Goal: Communication & Community: Participate in discussion

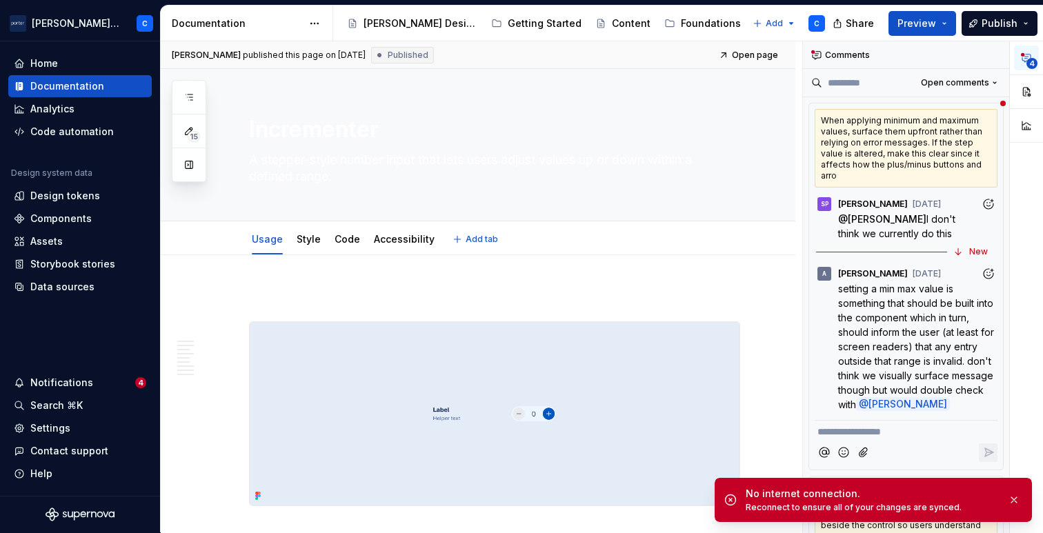
type textarea "*"
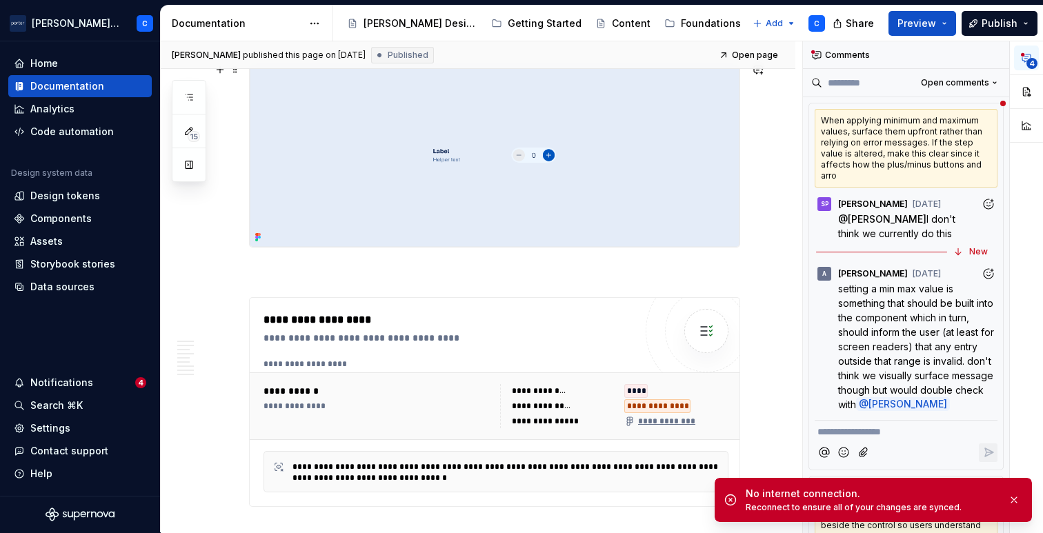
scroll to position [317, 0]
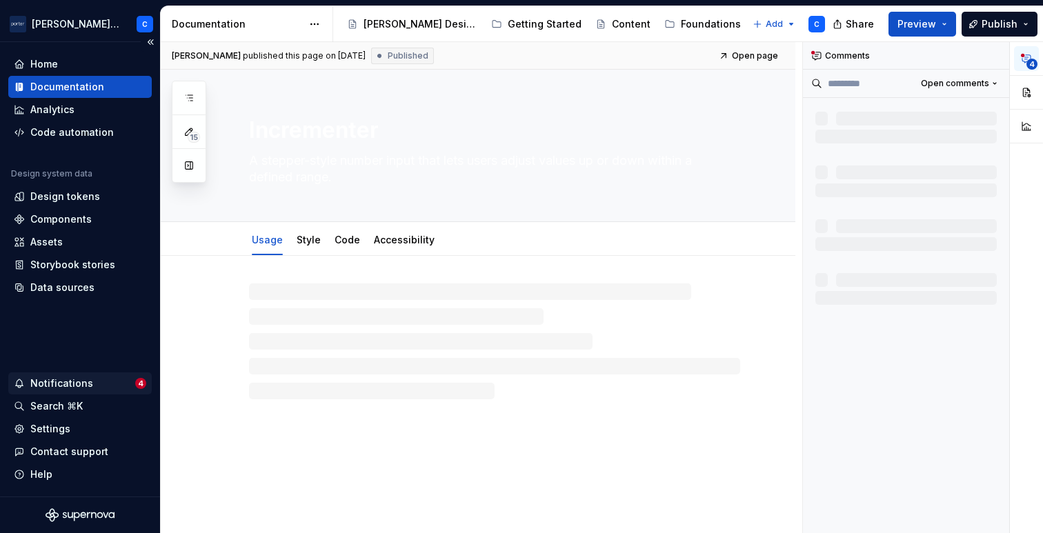
click at [45, 388] on div "Notifications" at bounding box center [61, 384] width 63 height 14
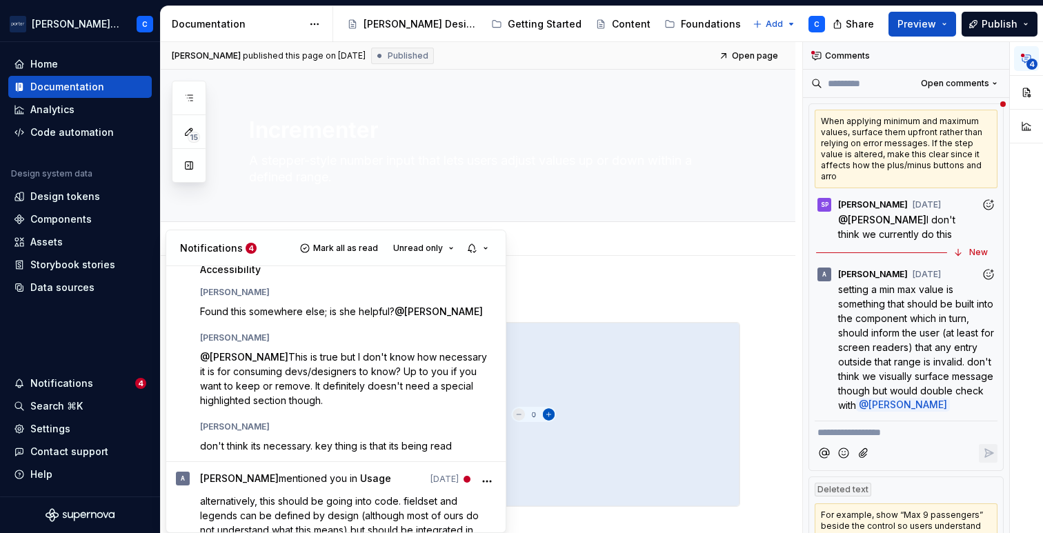
scroll to position [239, 0]
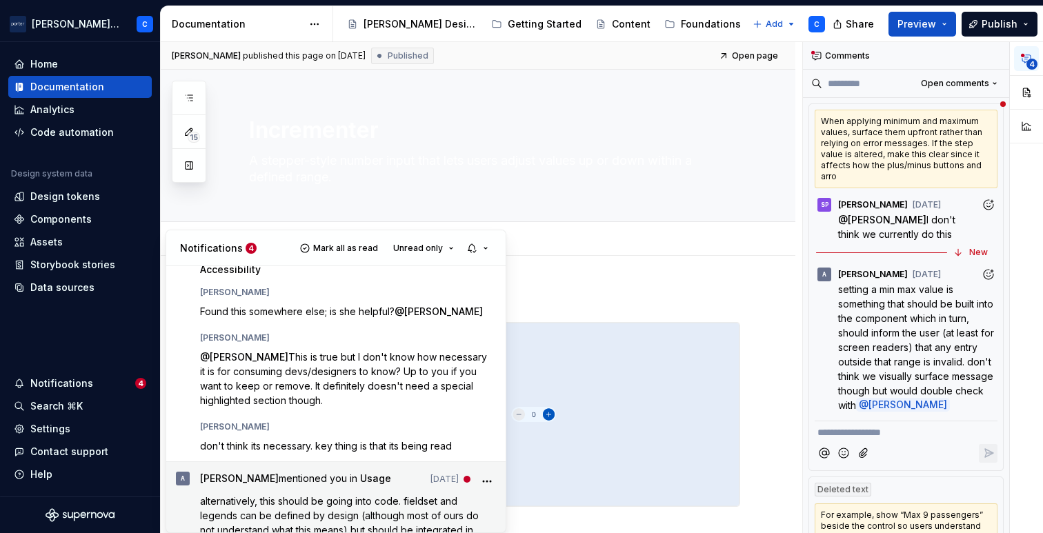
click at [421, 472] on div "[PERSON_NAME] mentioned you in Usage [DATE] alternatively, this should be going…" at bounding box center [348, 511] width 297 height 79
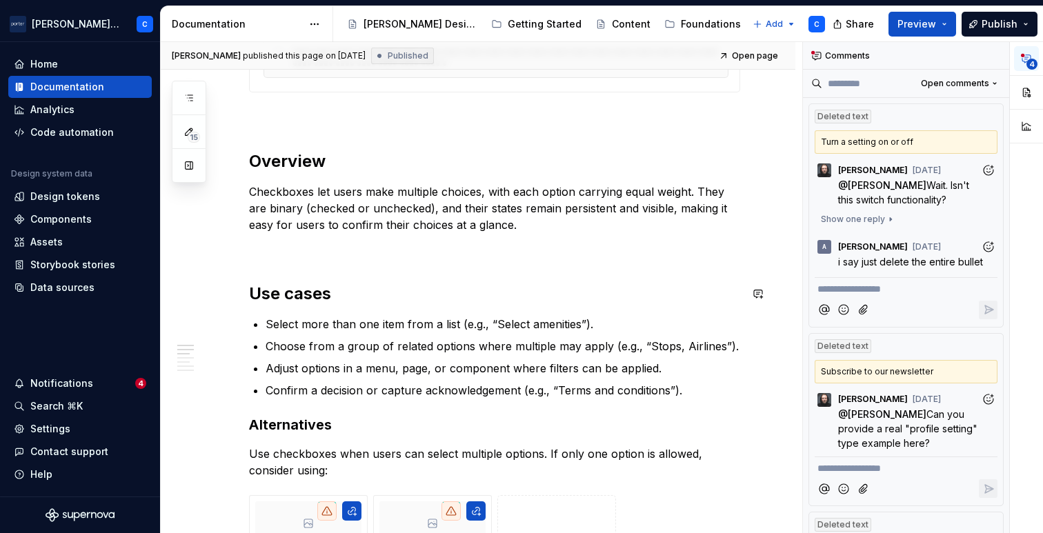
scroll to position [621, 0]
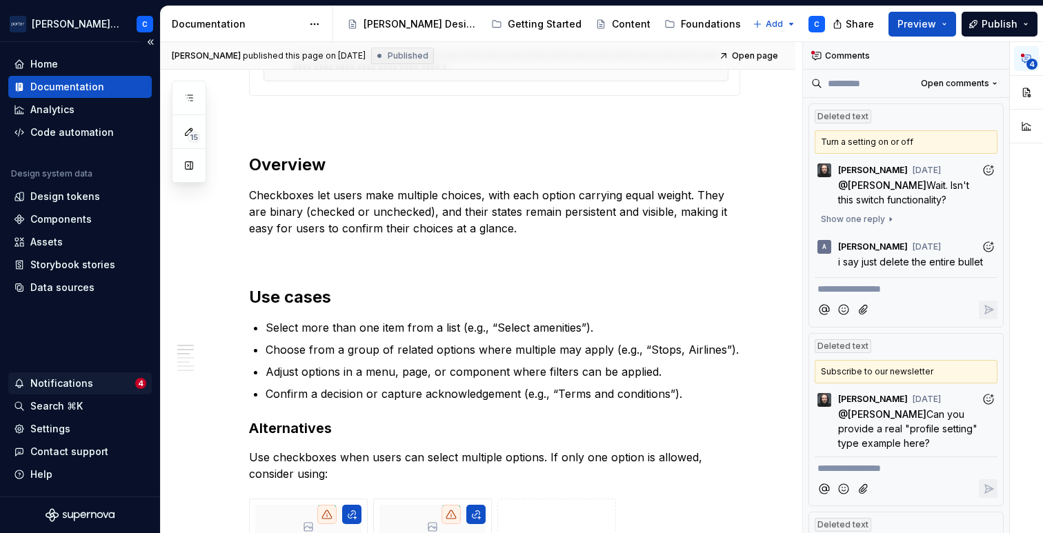
click at [54, 386] on div "Notifications" at bounding box center [61, 384] width 63 height 14
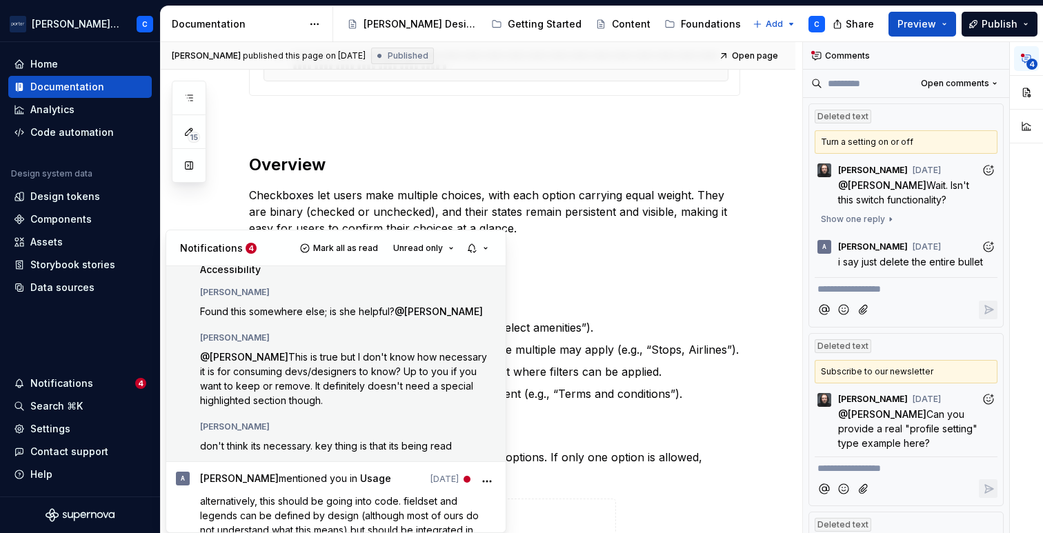
scroll to position [0, 0]
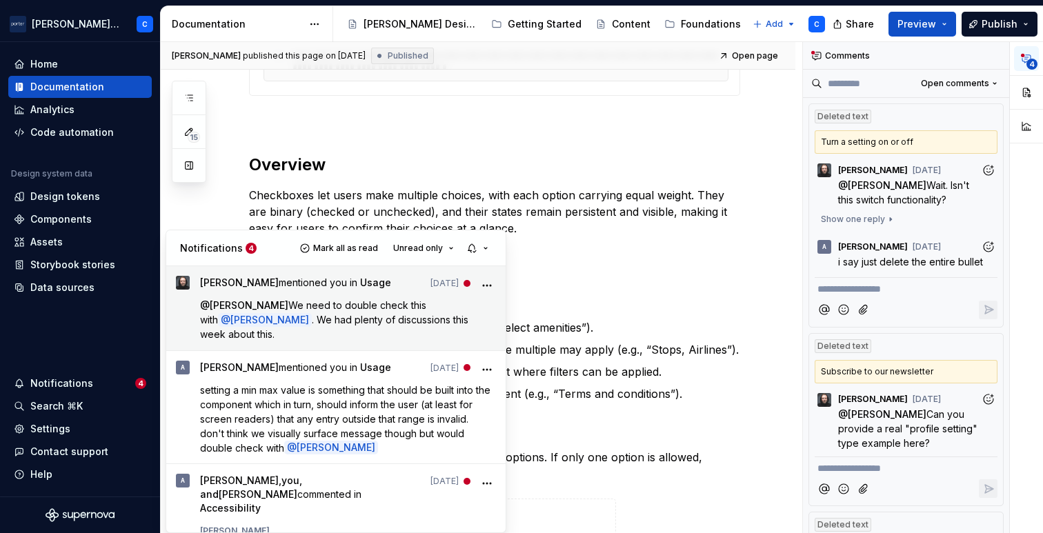
click at [368, 313] on p "@ [PERSON_NAME] We need to double check this with @ [PERSON_NAME] . We had plen…" at bounding box center [348, 319] width 297 height 43
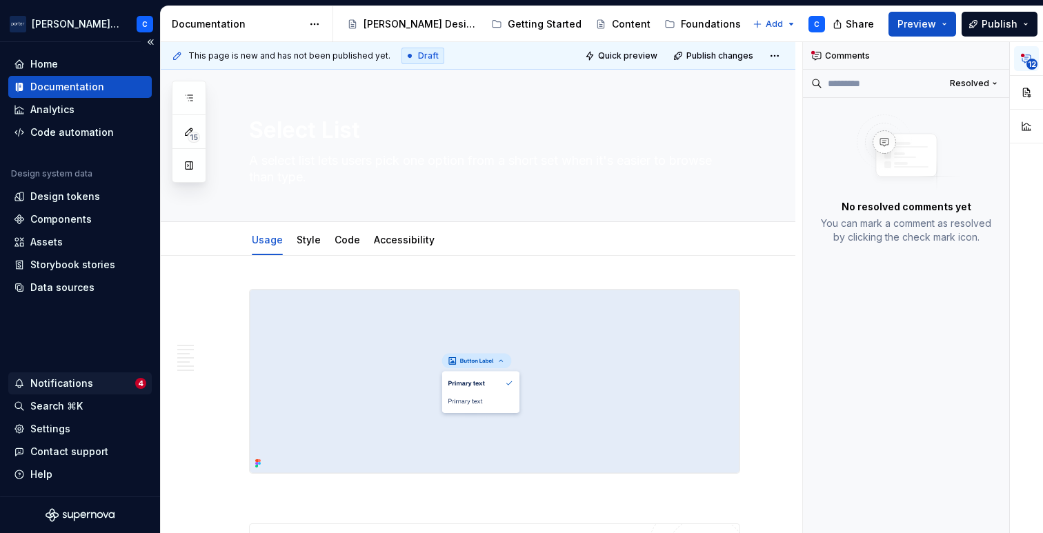
click at [101, 381] on div "Notifications" at bounding box center [74, 384] width 121 height 14
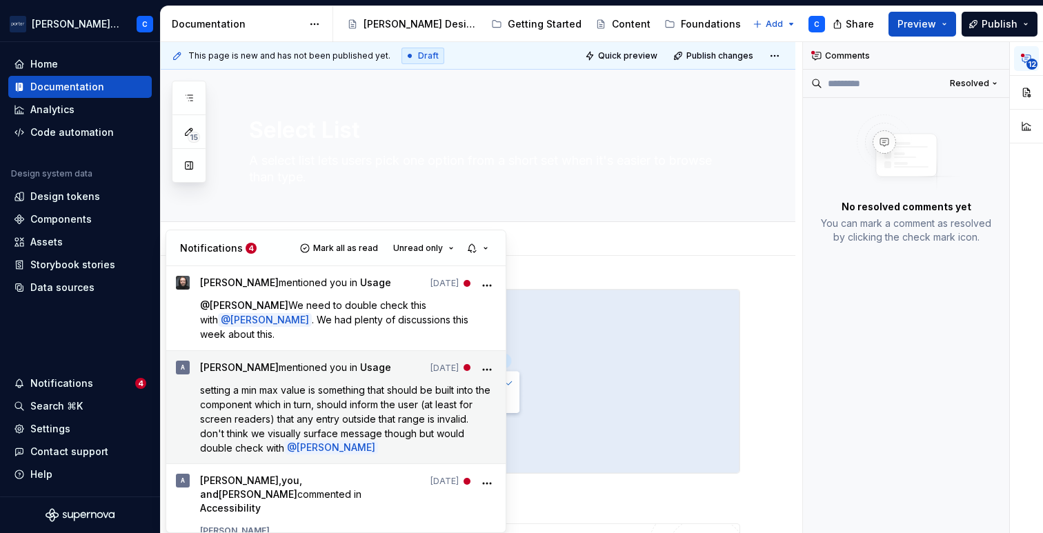
click at [299, 384] on span "setting a min max value is something that should be built into the component wh…" at bounding box center [346, 419] width 293 height 70
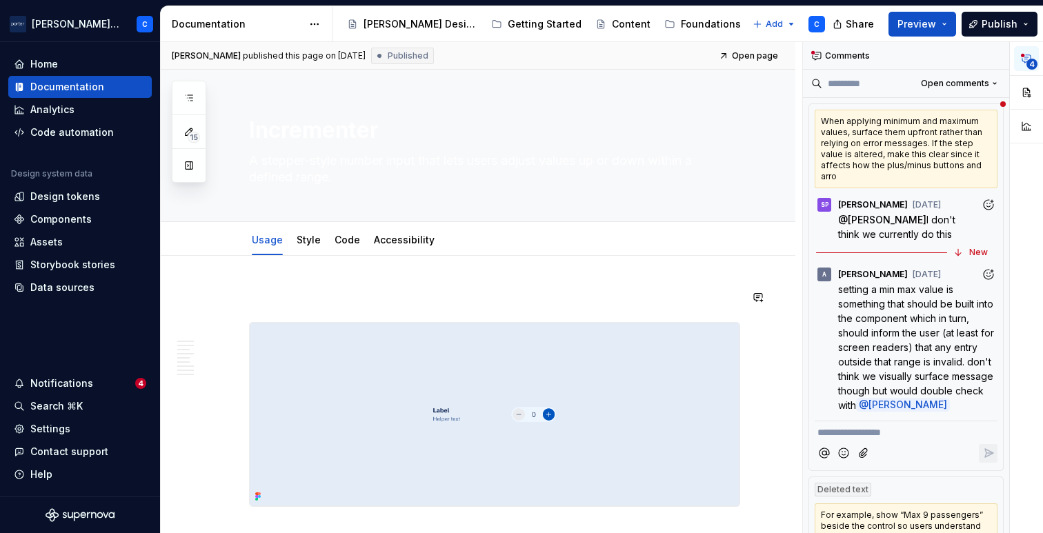
type textarea "*"
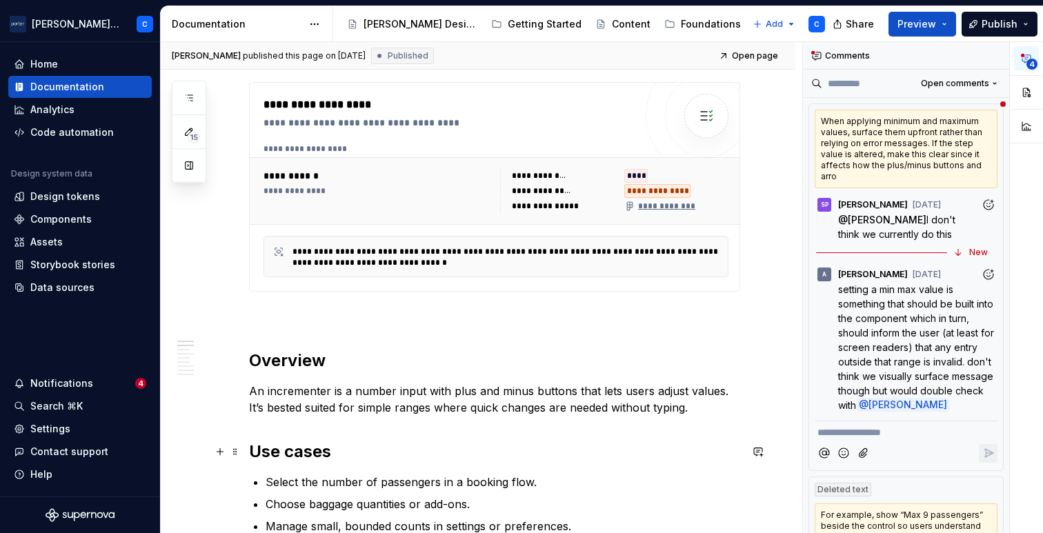
scroll to position [494, 0]
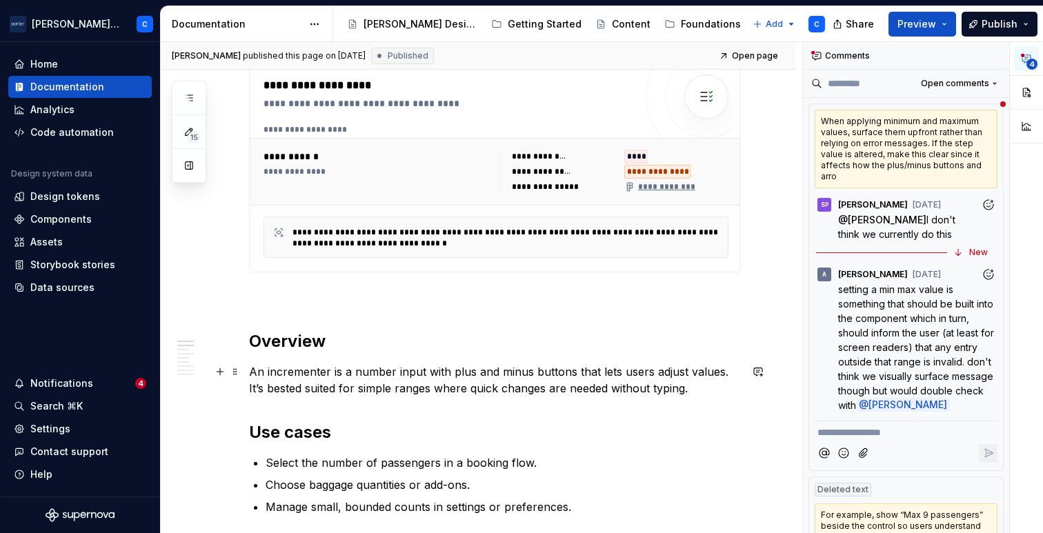
click at [302, 388] on p "An incrementer is a number input with plus and minus buttons that lets users ad…" at bounding box center [494, 379] width 491 height 33
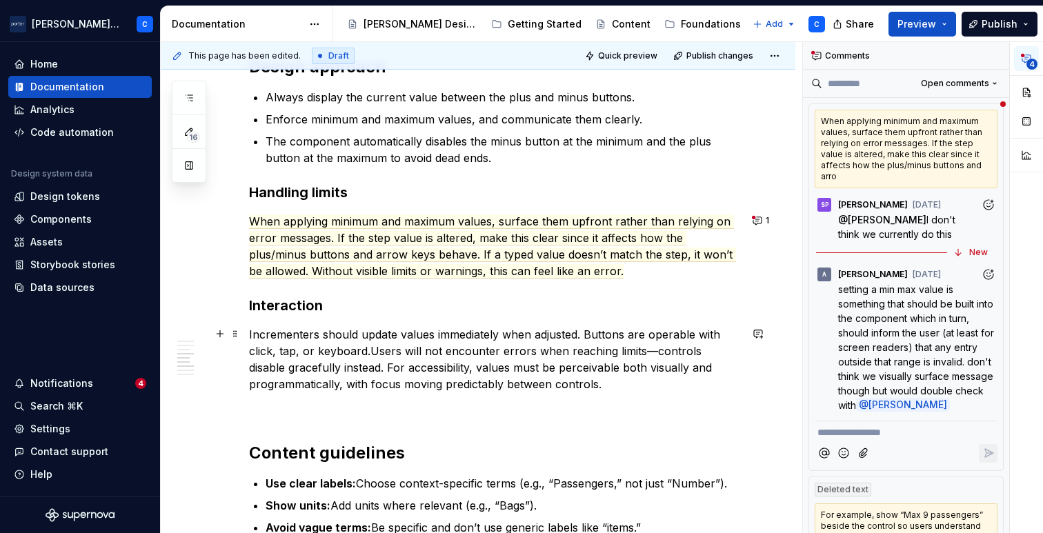
scroll to position [1255, 0]
click at [761, 223] on button "1" at bounding box center [761, 219] width 27 height 19
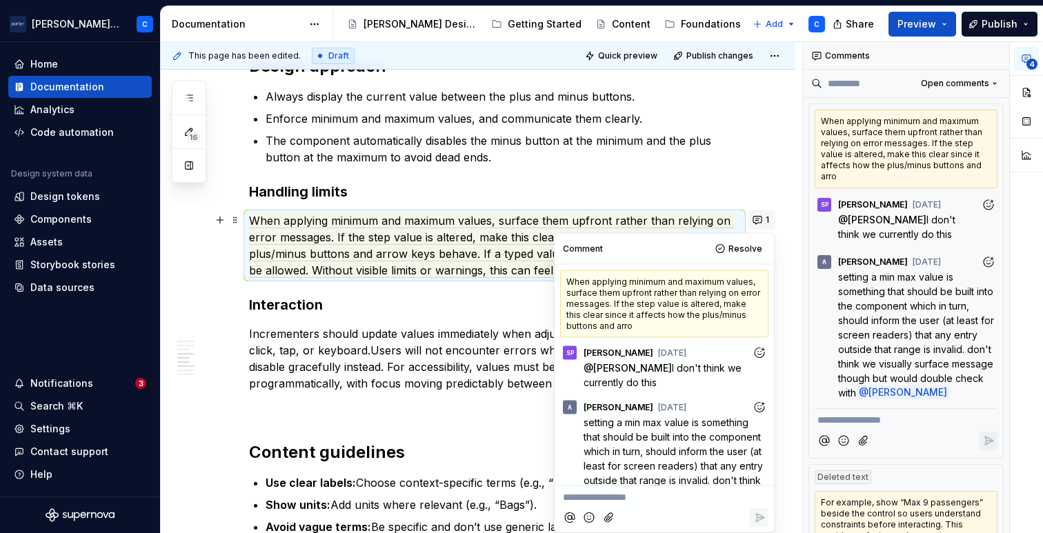
scroll to position [52, 0]
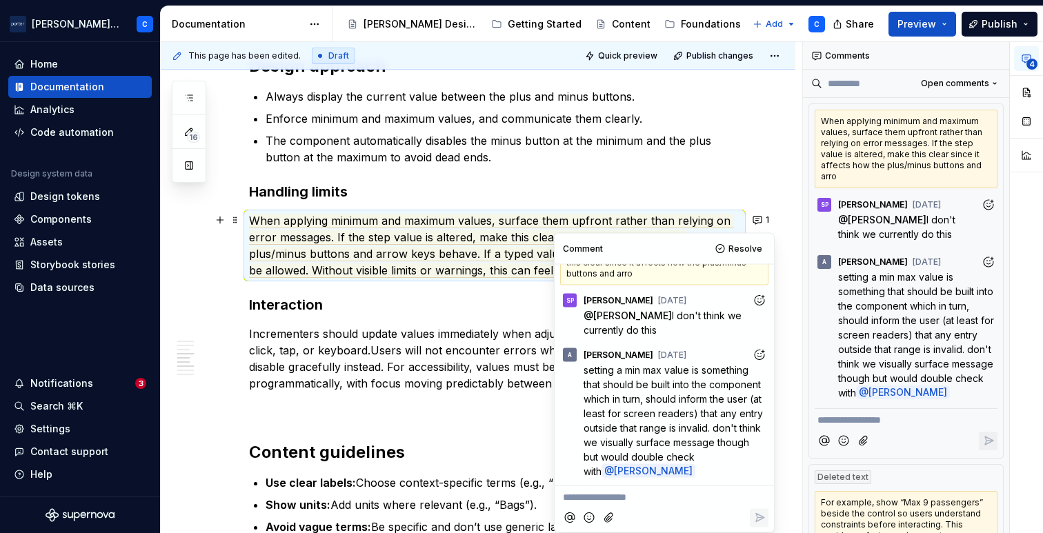
click at [613, 497] on p "**********" at bounding box center [664, 497] width 203 height 14
click at [463, 377] on p "Incrementers should update values immediately when adjusted. Buttons are operab…" at bounding box center [494, 359] width 491 height 66
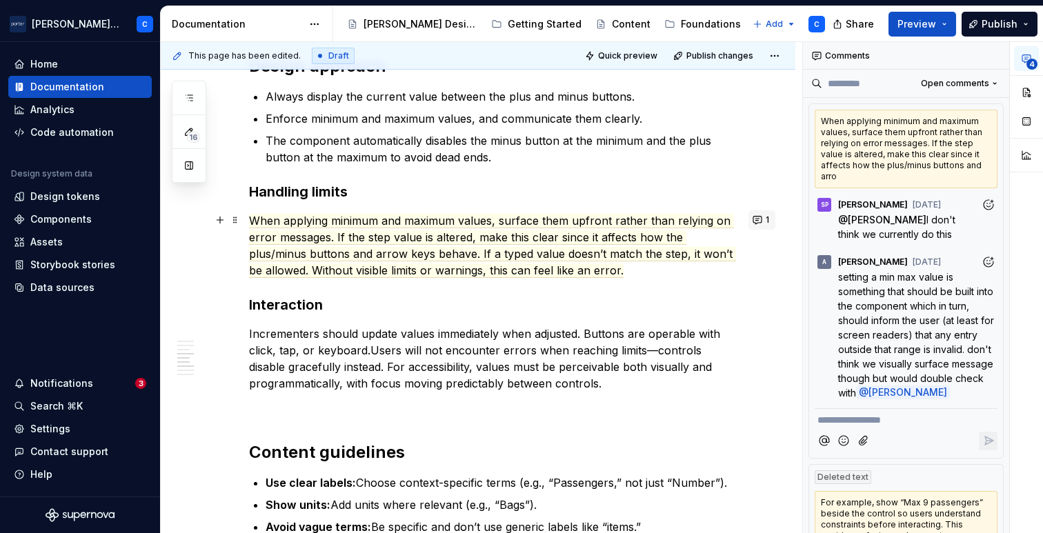
click at [756, 220] on button "1" at bounding box center [761, 219] width 27 height 19
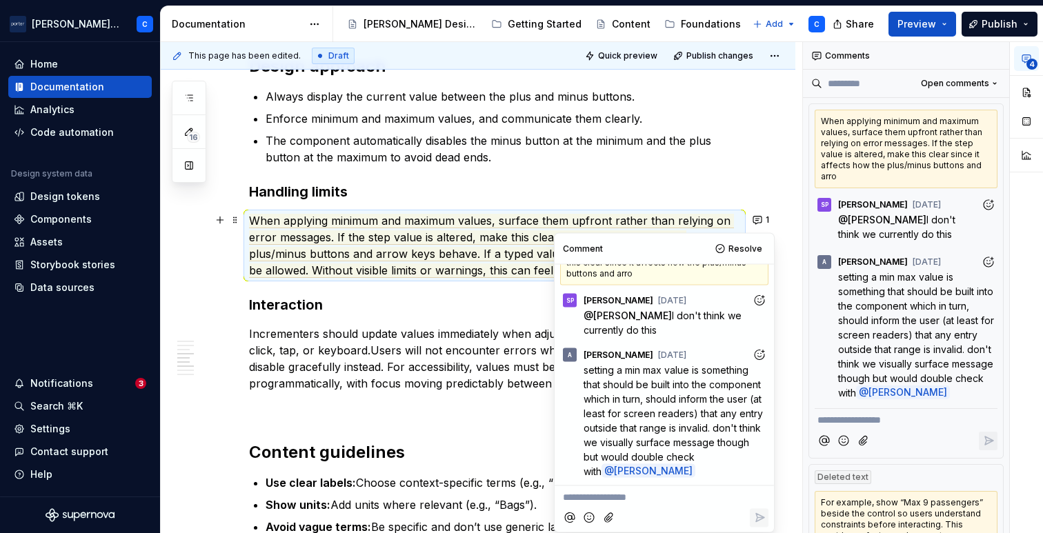
click at [459, 352] on commenthighlight "Users will not encounter errors when reaching limits—controls disable gracefull…" at bounding box center [477, 358] width 456 height 30
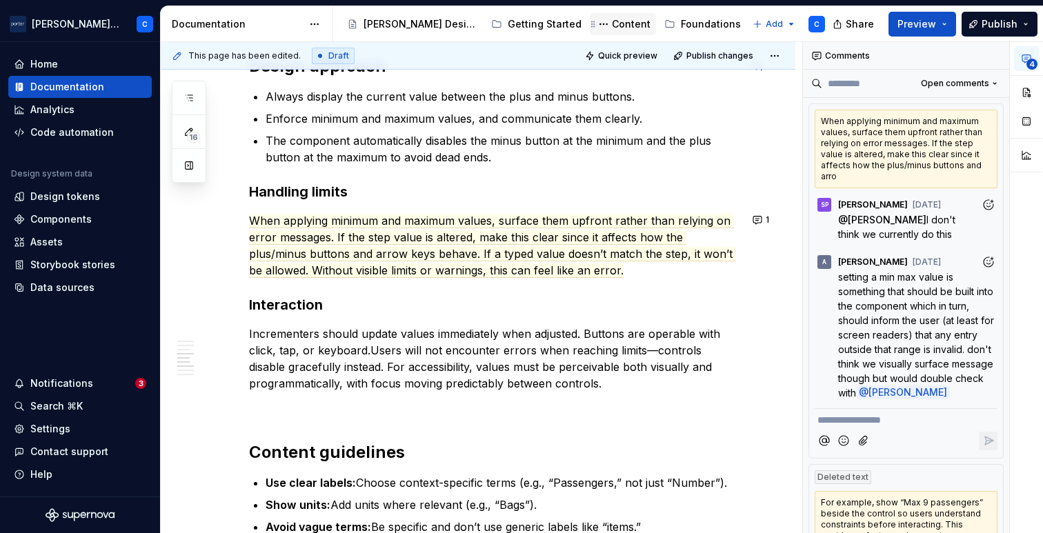
type textarea "*"
click at [757, 223] on button "1" at bounding box center [761, 219] width 27 height 19
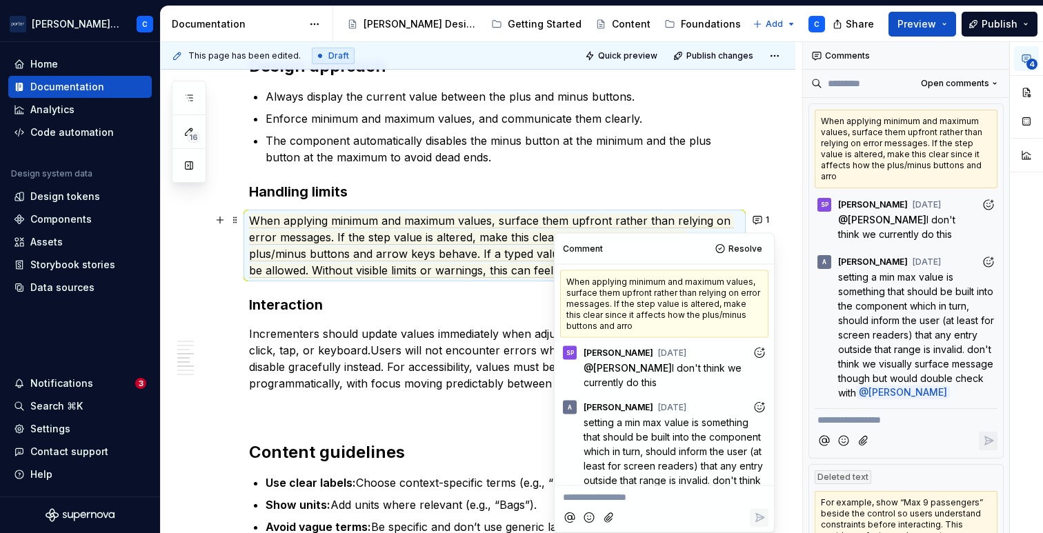
scroll to position [1, 0]
click at [472, 295] on h3 "Interaction" at bounding box center [494, 304] width 491 height 19
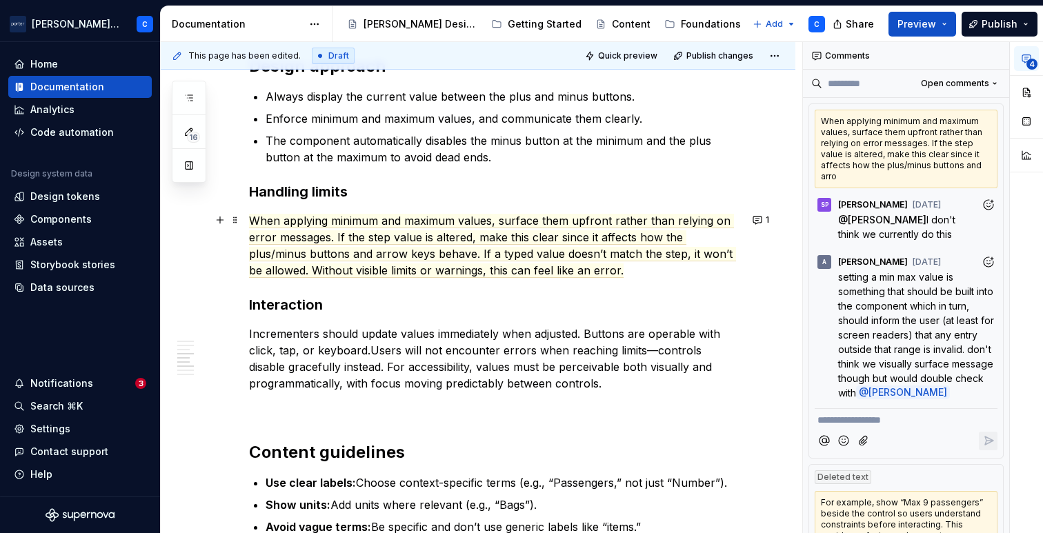
click at [646, 270] on p "When applying minimum and maximum values, surface them upfront rather than rely…" at bounding box center [494, 245] width 491 height 66
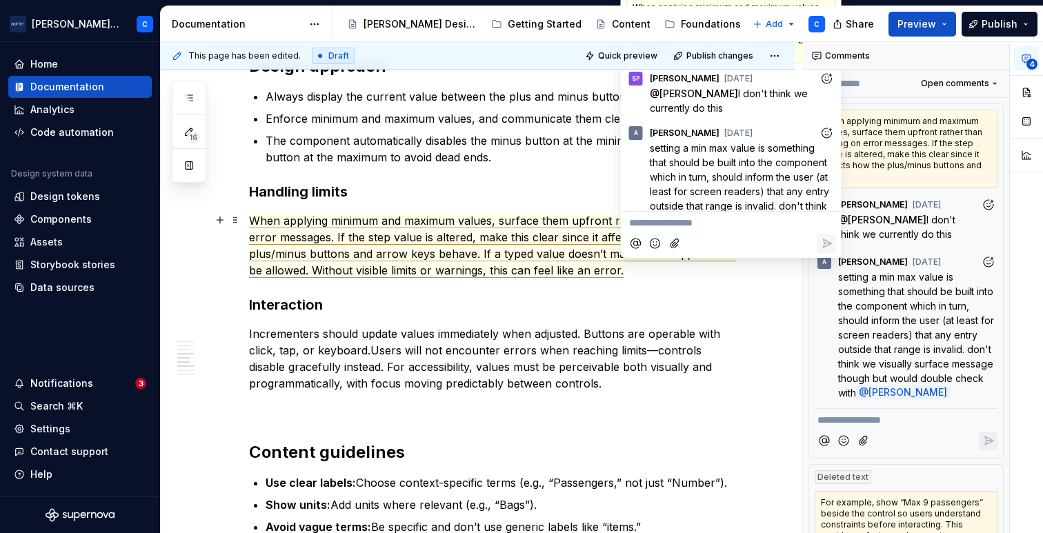
scroll to position [52, 0]
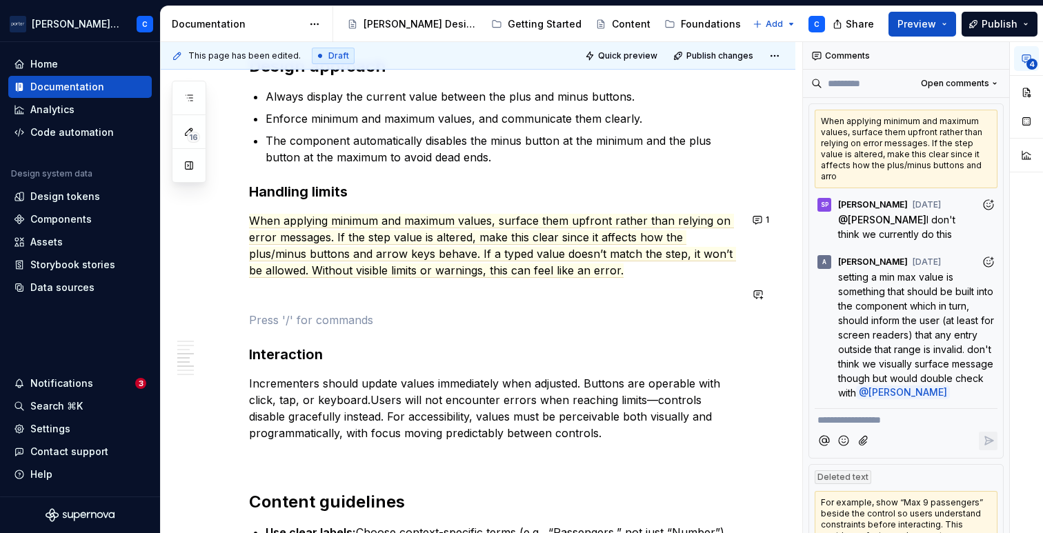
click at [651, 307] on div "**********" at bounding box center [494, 35] width 491 height 2003
click at [760, 220] on button "1" at bounding box center [761, 219] width 27 height 19
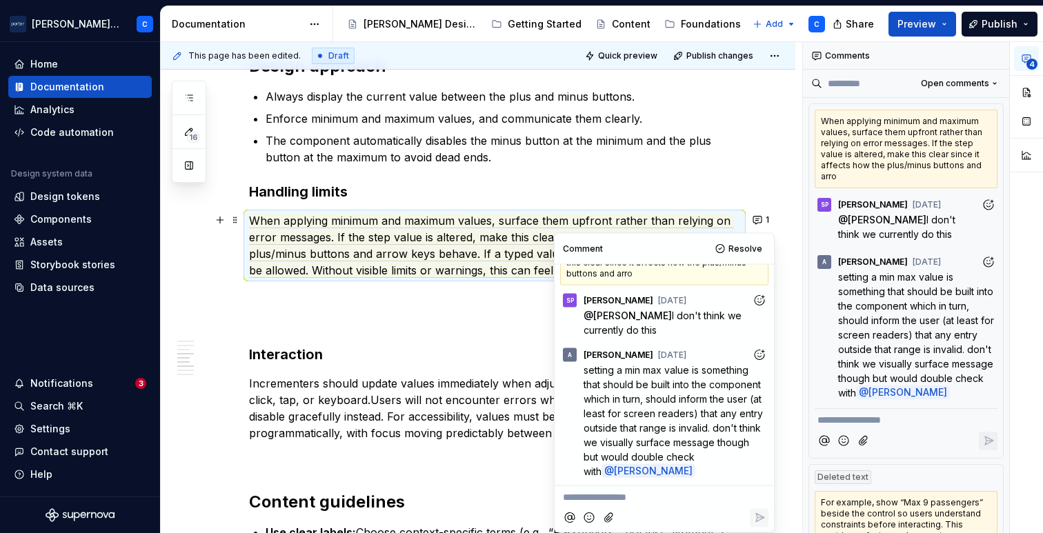
click at [439, 369] on div "**********" at bounding box center [494, 35] width 491 height 2003
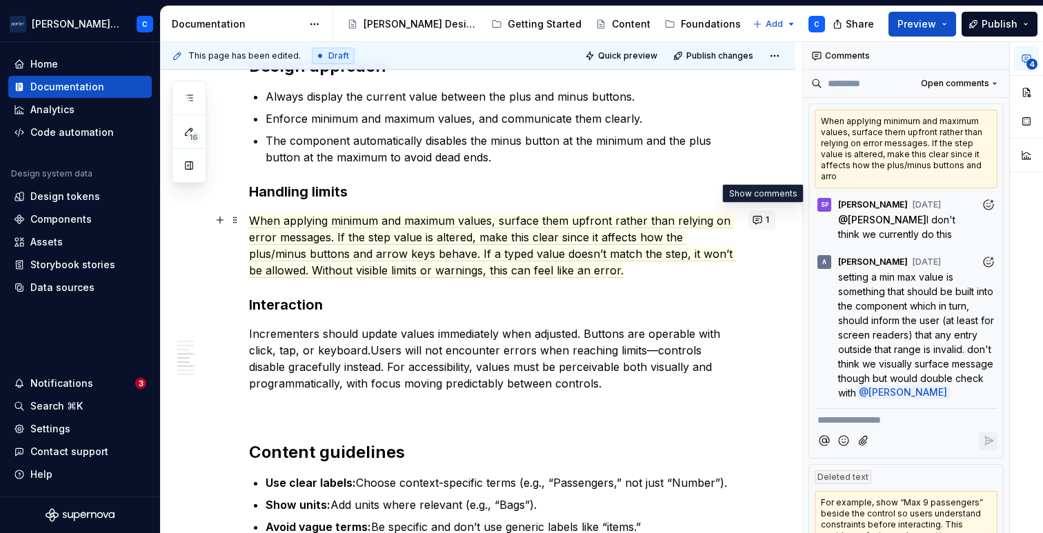
click at [764, 223] on button "1" at bounding box center [761, 219] width 27 height 19
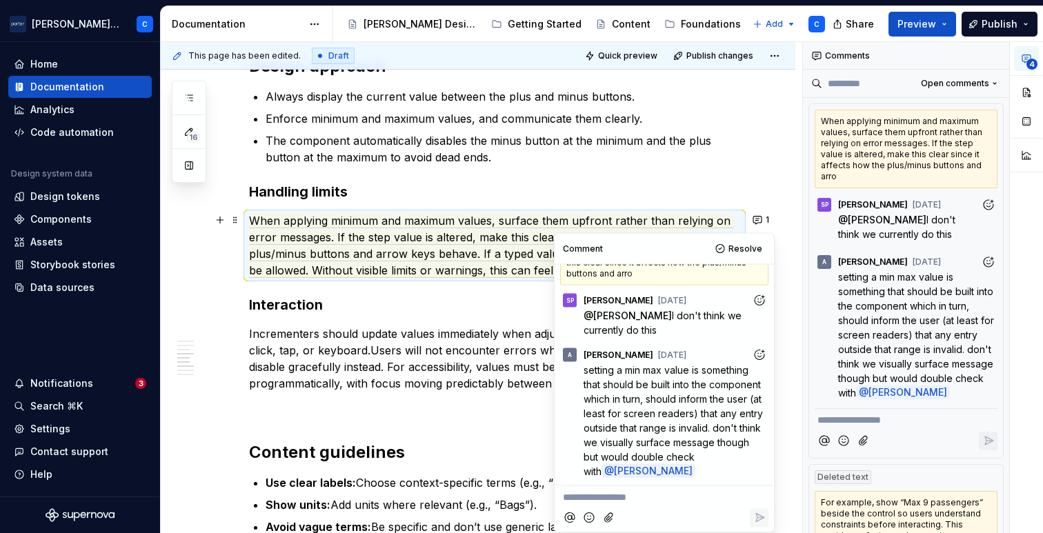
click at [645, 504] on p "**********" at bounding box center [664, 497] width 203 height 14
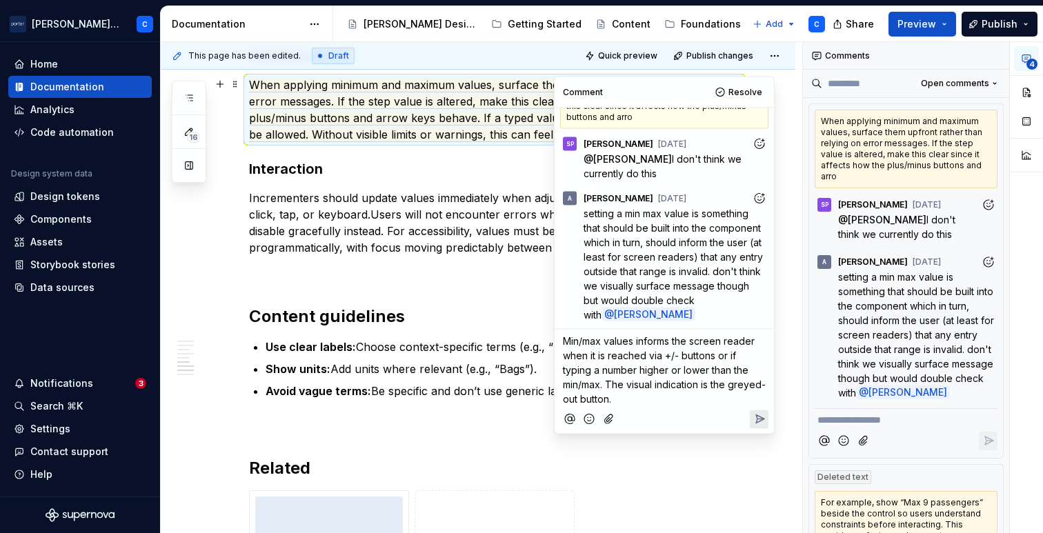
scroll to position [1390, 0]
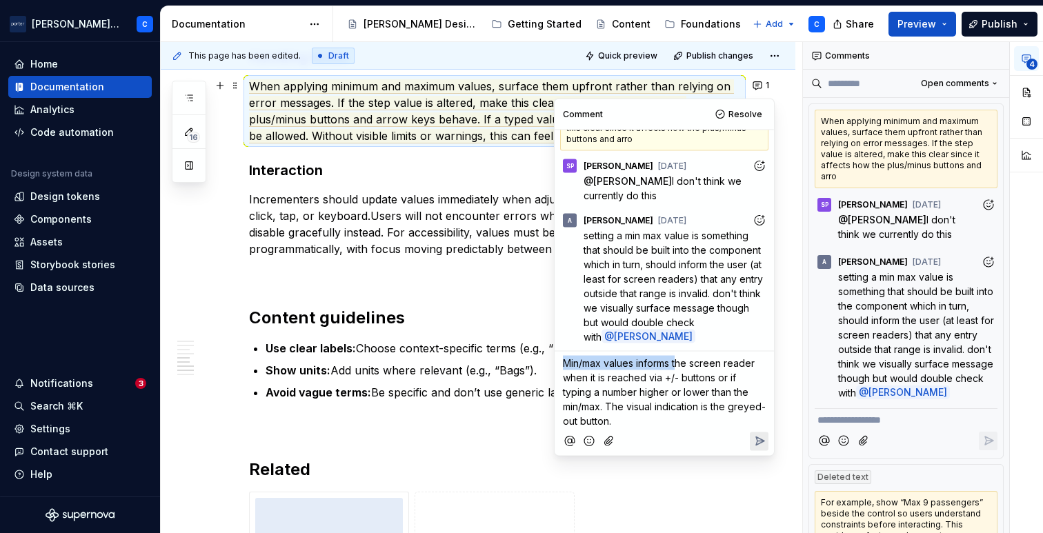
drag, startPoint x: 678, startPoint y: 363, endPoint x: 559, endPoint y: 357, distance: 118.8
click at [559, 357] on div "Comment Resolve When applying minimum and maximum values, surface them upfront …" at bounding box center [663, 277] width 219 height 357
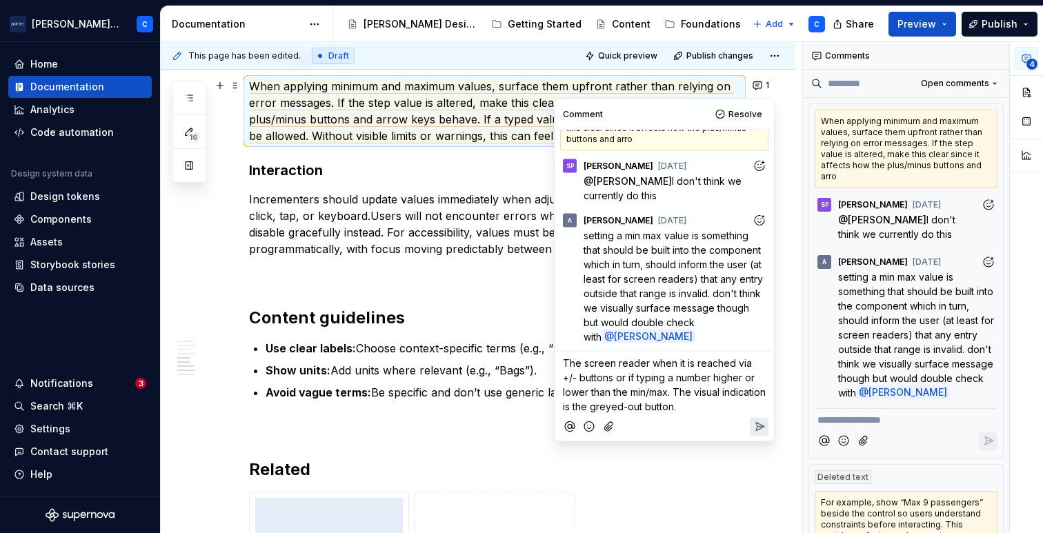
click at [647, 363] on span "The screen reader when it is reached via +/- buttons or if typing a number high…" at bounding box center [666, 384] width 206 height 55
drag, startPoint x: 677, startPoint y: 362, endPoint x: 554, endPoint y: 359, distance: 122.8
click at [554, 359] on div "Comment Resolve When applying minimum and maximum values, surface them upfront …" at bounding box center [663, 270] width 219 height 342
click at [648, 363] on span "The screen reader when it is reached via +/- buttons or if typing a number high…" at bounding box center [666, 384] width 206 height 55
click at [740, 362] on span "The screen reader notifies user when it is reached via +/- buttons or if typing…" at bounding box center [659, 384] width 193 height 55
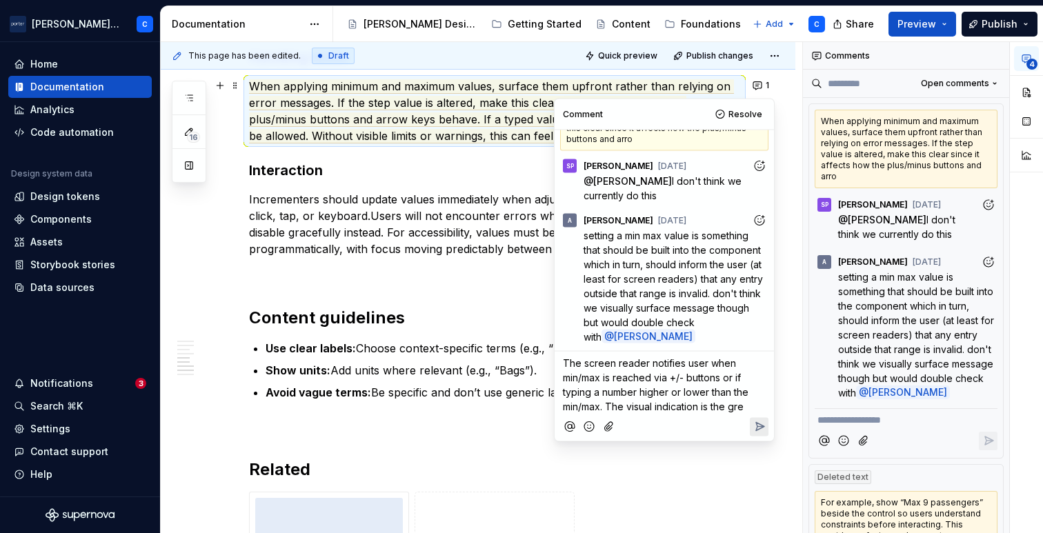
click at [655, 375] on span "The screen reader notifies user when min/max is reached via +/- buttons or if t…" at bounding box center [657, 384] width 188 height 55
click at [603, 410] on span "The screen reader notifies user when min/max is reached (using +/- buttons or i…" at bounding box center [660, 384] width 195 height 55
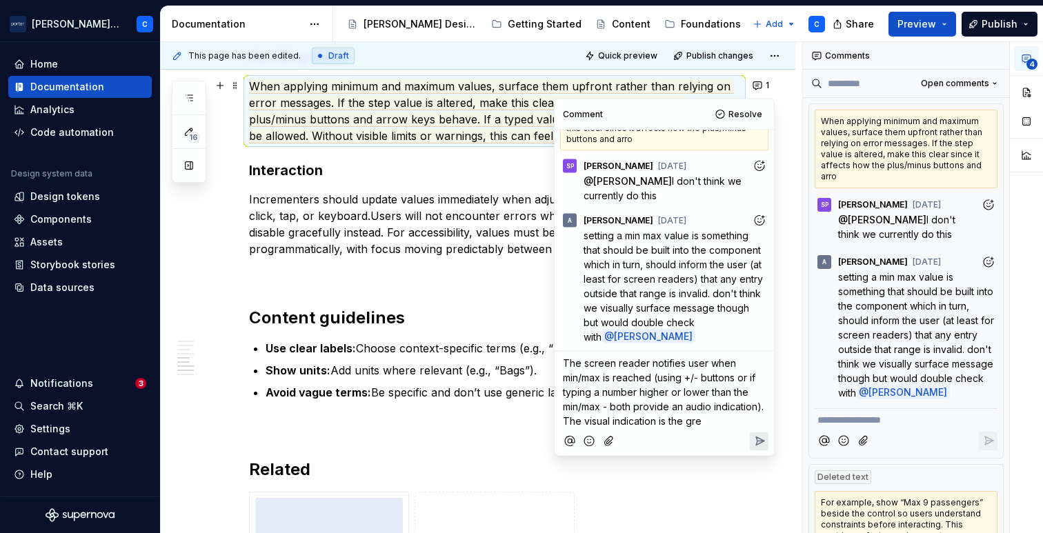
click at [714, 417] on p "The screen reader notifies user when min/max is reached (using +/- buttons or i…" at bounding box center [664, 392] width 203 height 72
click at [768, 452] on div "Comment Resolve When applying minimum and maximum values, surface them upfront …" at bounding box center [663, 284] width 219 height 371
click at [697, 423] on span "The screen reader notifies user when min/max is reached (using +/- buttons or i…" at bounding box center [664, 399] width 203 height 84
click at [565, 363] on span "The screen reader notifies user when min/max is reached (using +/- buttons or i…" at bounding box center [664, 399] width 203 height 84
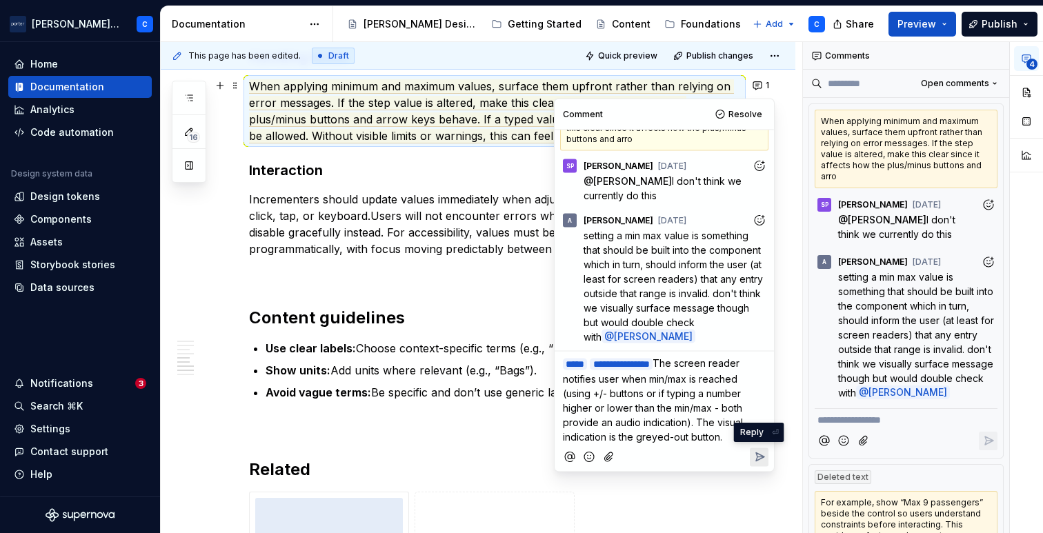
click at [762, 450] on icon "Reply" at bounding box center [759, 457] width 14 height 14
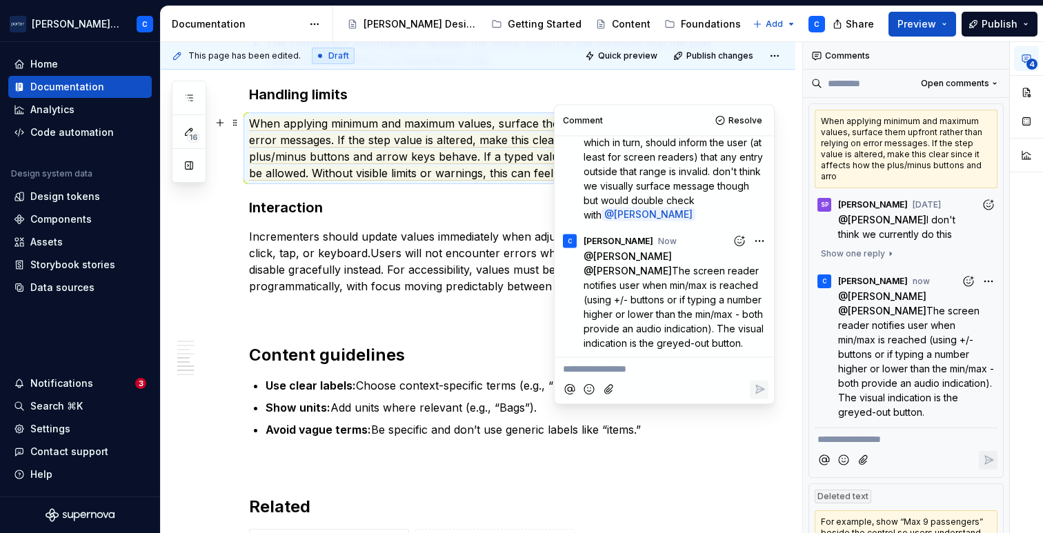
scroll to position [1347, 0]
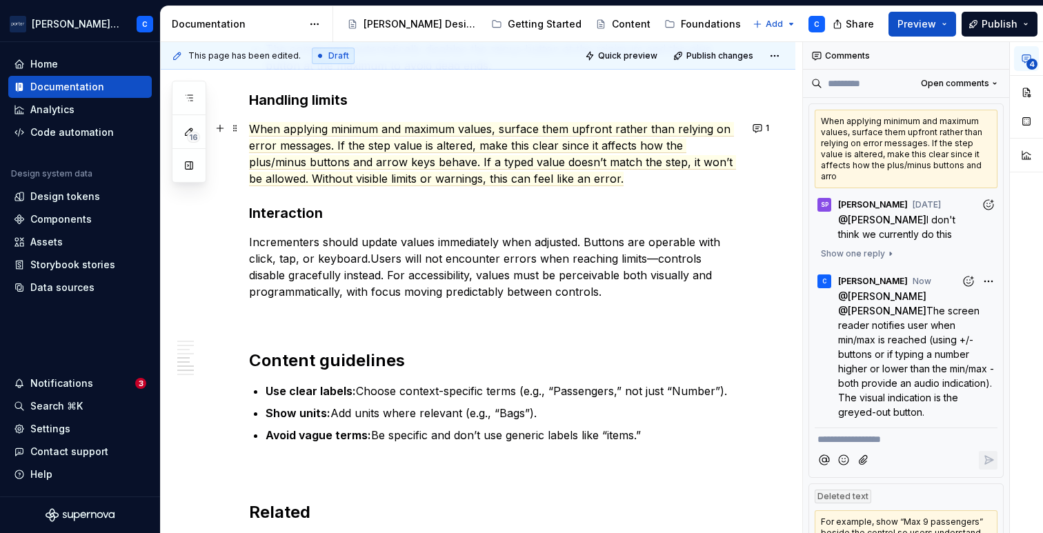
click at [442, 274] on p "Incrementers should update values immediately when adjusted. Buttons are operab…" at bounding box center [494, 267] width 491 height 66
click at [758, 128] on button "1" at bounding box center [761, 128] width 27 height 19
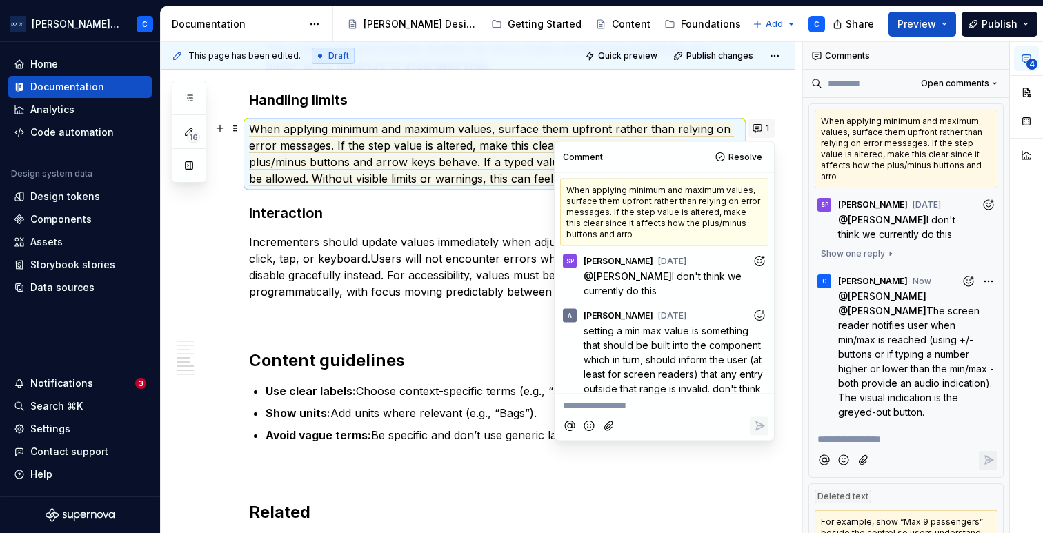
scroll to position [195, 0]
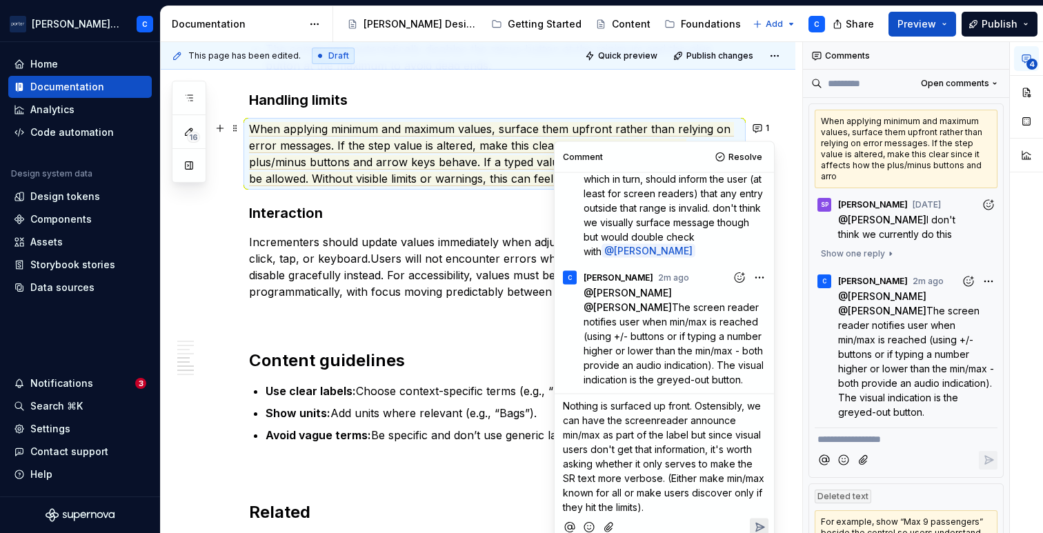
click at [754, 519] on button "Reply" at bounding box center [759, 527] width 19 height 19
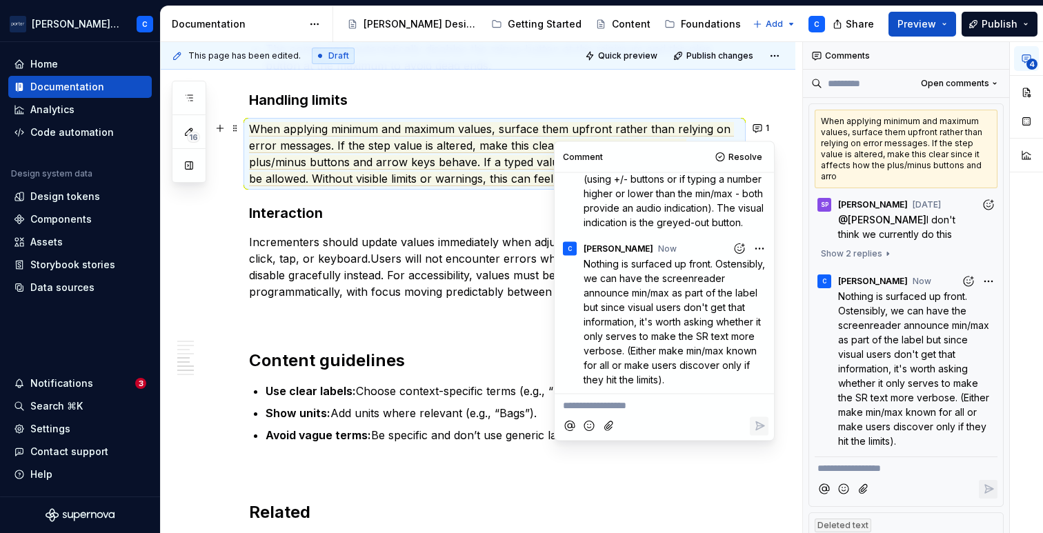
scroll to position [364, 0]
click at [463, 221] on h3 "Interaction" at bounding box center [494, 212] width 491 height 19
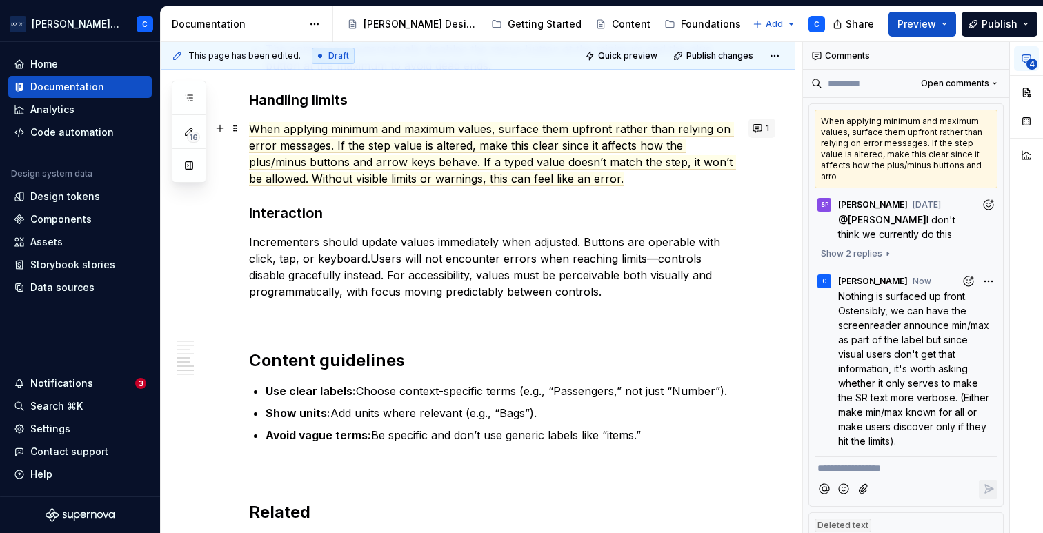
click at [756, 136] on button "1" at bounding box center [761, 128] width 27 height 19
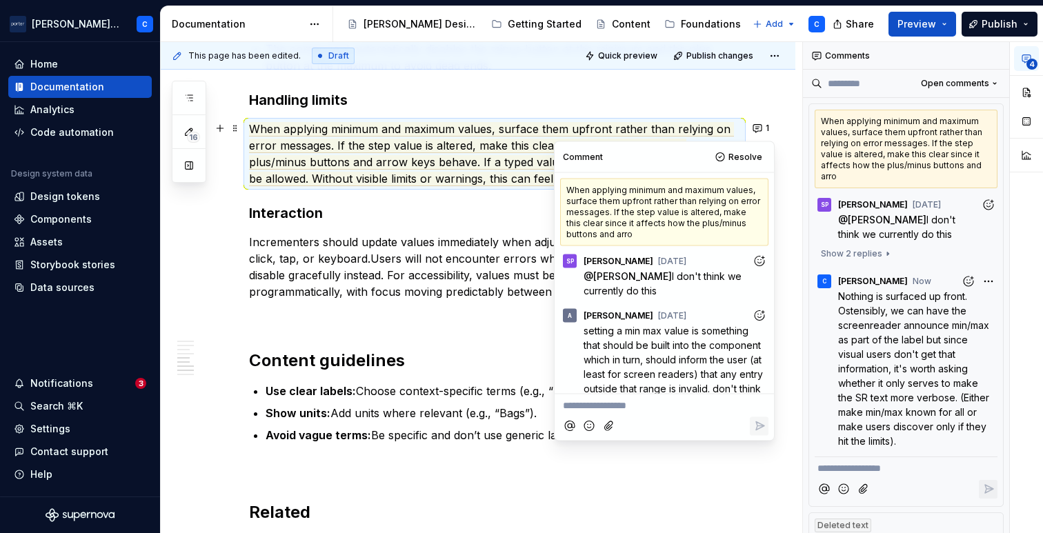
scroll to position [367, 0]
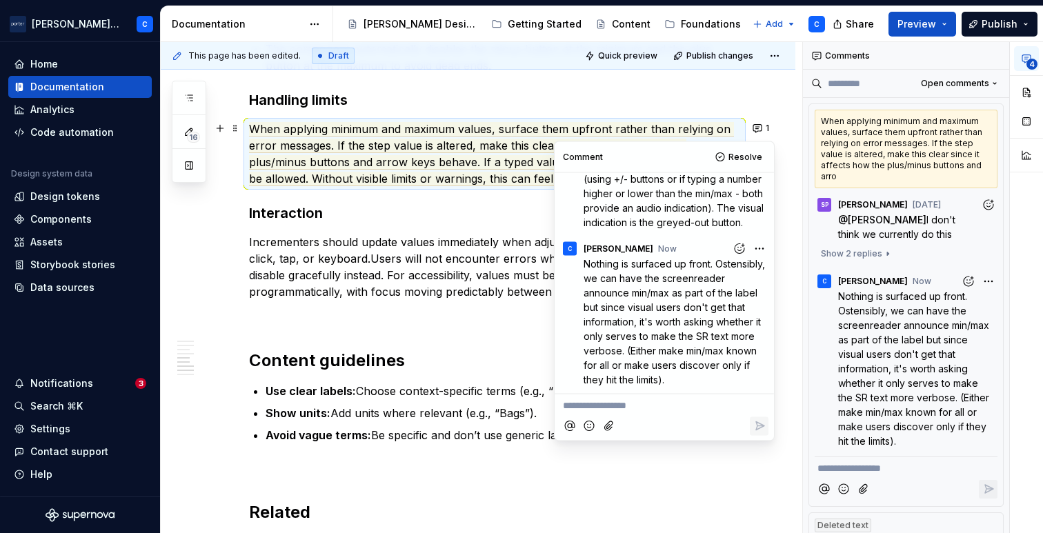
click at [621, 404] on p "**********" at bounding box center [664, 406] width 203 height 14
click at [637, 326] on span "Nothing is surfaced up front. Ostensibly, we can have the screenreader announce…" at bounding box center [675, 321] width 184 height 128
click at [644, 403] on p "**********" at bounding box center [664, 406] width 203 height 14
click at [750, 239] on html "[PERSON_NAME] Airlines C Home Documentation Analytics Code automation Design sy…" at bounding box center [521, 266] width 1043 height 533
click at [726, 257] on span "Edit comment" at bounding box center [707, 260] width 65 height 14
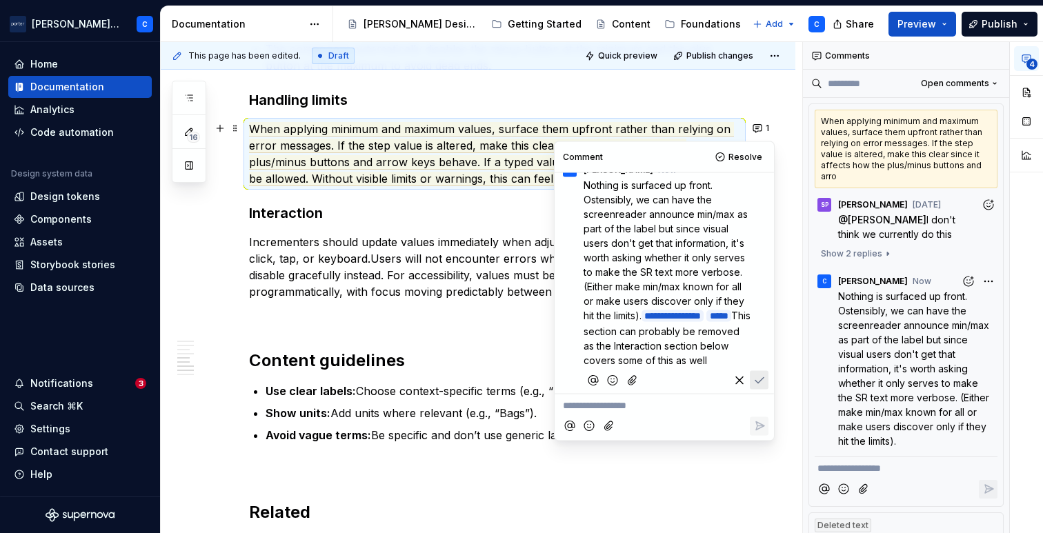
scroll to position [410, 0]
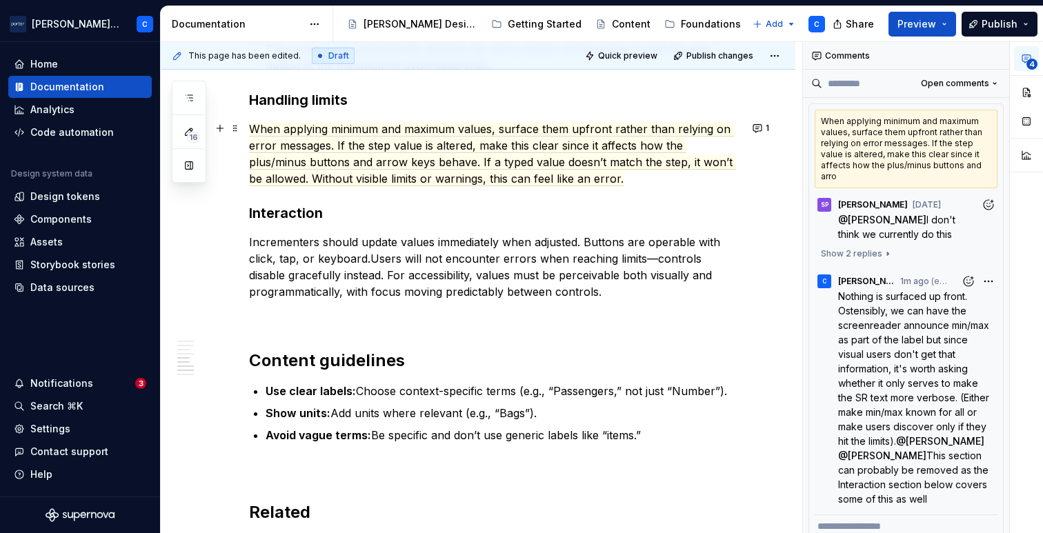
click at [488, 403] on ul "Use clear labels: Choose context-specific terms (e.g., “Passengers,” not just “…" at bounding box center [503, 413] width 474 height 61
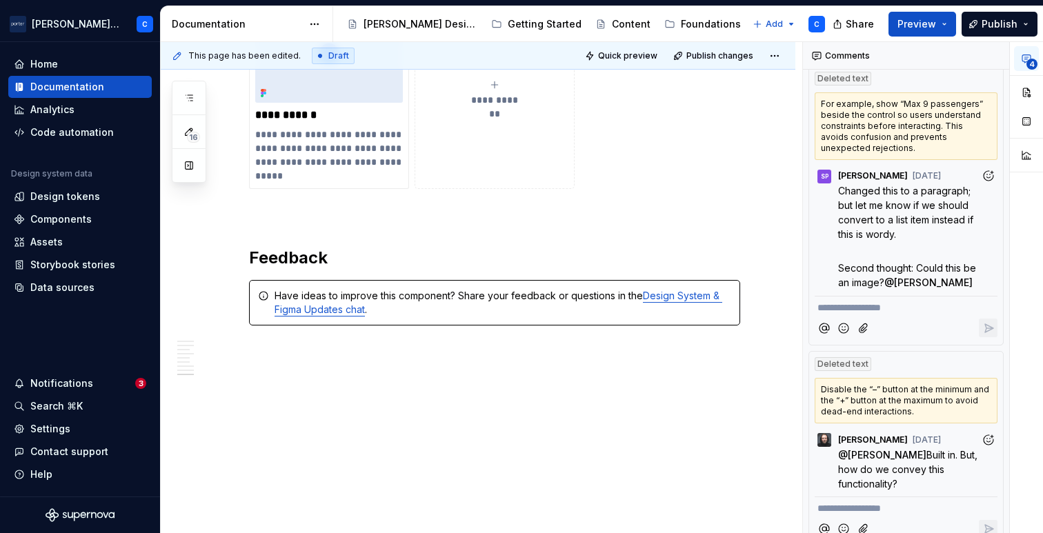
scroll to position [506, 0]
type textarea "*"
